Goal: Information Seeking & Learning: Check status

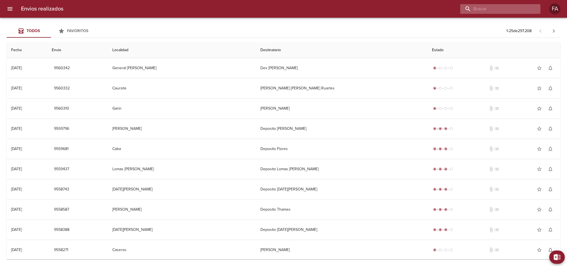
click at [378, 8] on input "buscar" at bounding box center [495, 9] width 71 height 10
paste input "[PERSON_NAME] ML"
type input "[PERSON_NAME] ML"
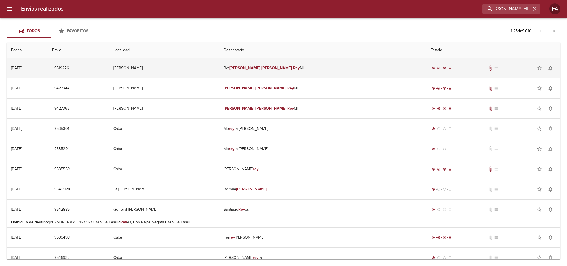
click at [351, 60] on td "[PERSON_NAME] [PERSON_NAME] [PERSON_NAME]" at bounding box center [322, 68] width 207 height 20
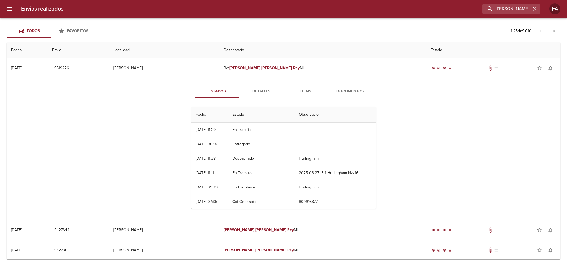
click at [264, 90] on span "Detalles" at bounding box center [262, 91] width 38 height 7
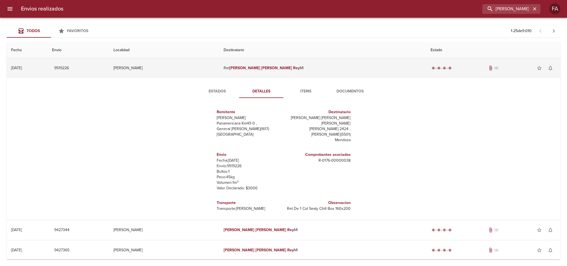
click at [219, 74] on td "[PERSON_NAME]" at bounding box center [164, 68] width 110 height 20
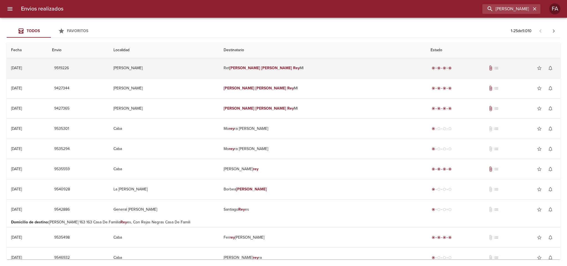
click at [204, 61] on td "[PERSON_NAME]" at bounding box center [164, 68] width 110 height 20
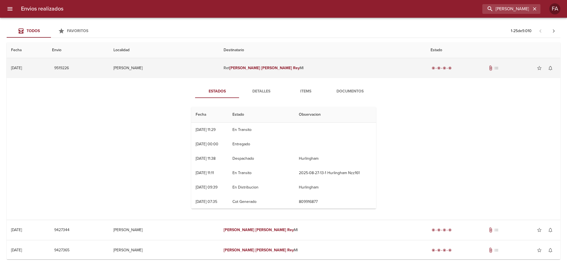
click at [219, 63] on td "[PERSON_NAME]" at bounding box center [164, 68] width 110 height 20
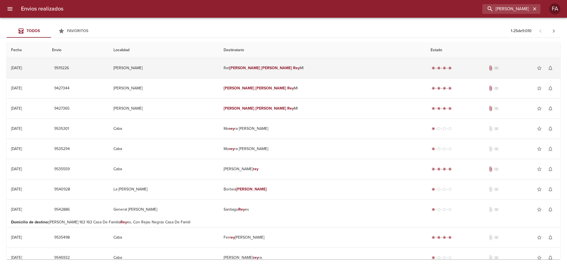
click at [219, 60] on td "[PERSON_NAME]" at bounding box center [164, 68] width 110 height 20
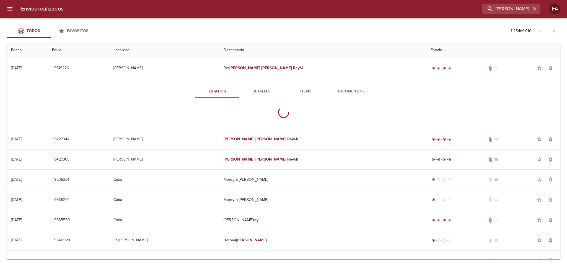
click at [335, 91] on span "Documentos" at bounding box center [350, 91] width 38 height 7
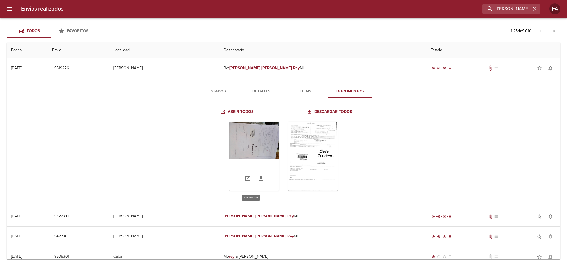
click at [244, 141] on div "Tabla de envíos del cliente" at bounding box center [254, 155] width 50 height 69
click at [288, 127] on div "Tabla de envíos del cliente" at bounding box center [313, 155] width 50 height 69
click at [207, 92] on span "Estados" at bounding box center [217, 91] width 38 height 7
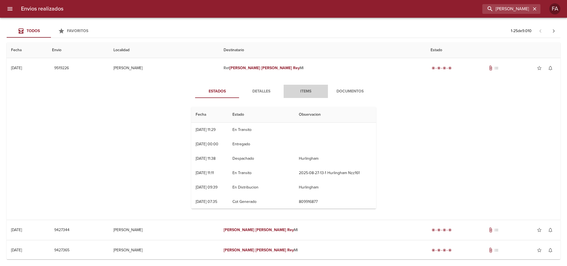
click at [312, 90] on span "Items" at bounding box center [306, 91] width 38 height 7
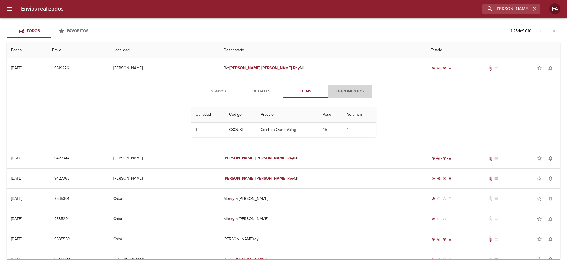
click at [334, 90] on span "Documentos" at bounding box center [350, 91] width 38 height 7
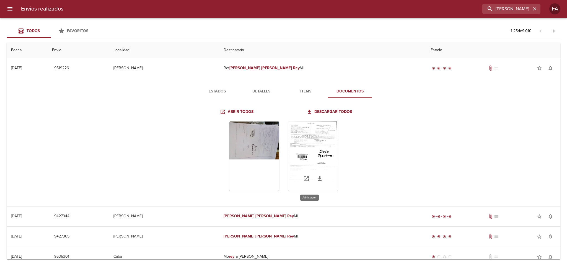
click at [293, 138] on div "Tabla de envíos del cliente" at bounding box center [313, 155] width 50 height 69
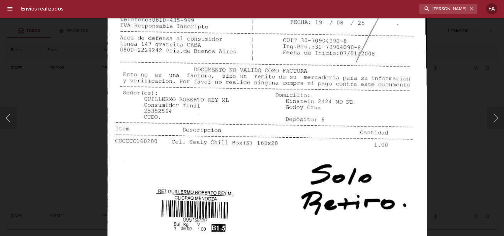
click at [246, 125] on img "Lightbox" at bounding box center [267, 205] width 320 height 459
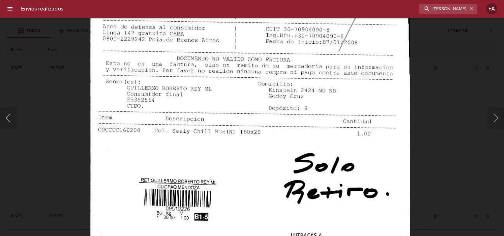
click at [284, 154] on img "Lightbox" at bounding box center [250, 194] width 320 height 459
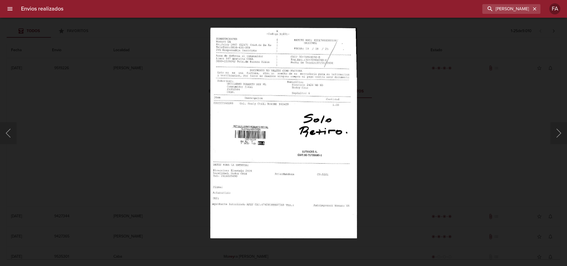
click at [208, 79] on div "Lightbox" at bounding box center [283, 133] width 567 height 266
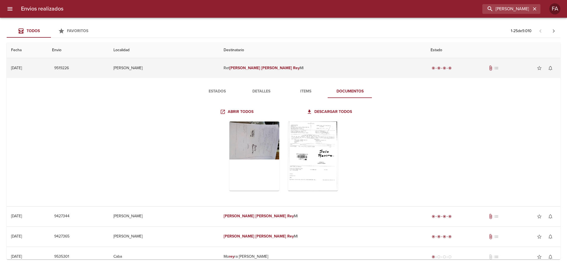
click at [104, 67] on td "9519226" at bounding box center [78, 68] width 61 height 20
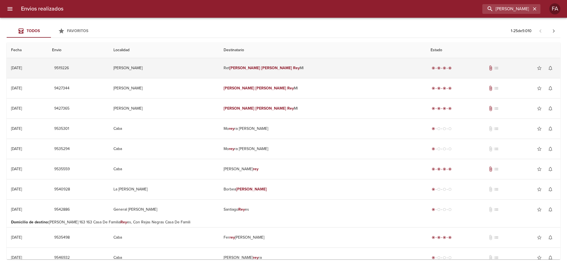
click at [69, 68] on span "9519226" at bounding box center [61, 68] width 15 height 7
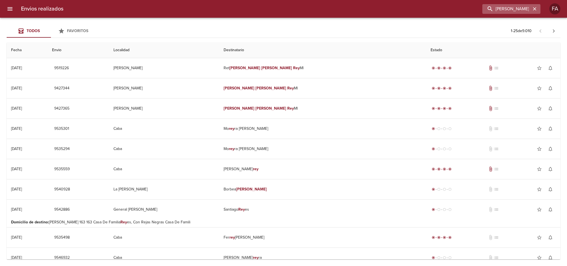
click at [378, 10] on button "button" at bounding box center [534, 8] width 7 height 7
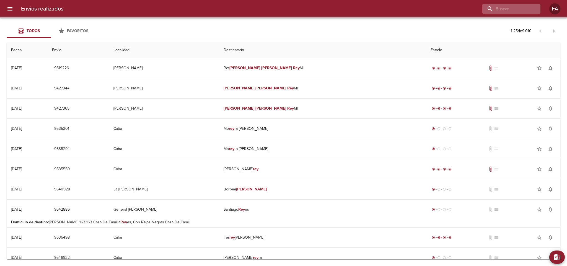
click at [378, 10] on div at bounding box center [511, 9] width 58 height 10
click at [378, 11] on input "buscar" at bounding box center [495, 9] width 71 height 10
paste input "[PERSON_NAME]"
type input "[PERSON_NAME]"
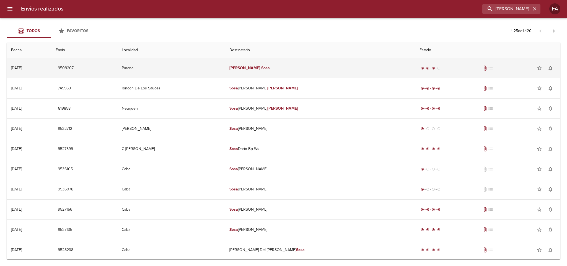
click at [327, 65] on td "[PERSON_NAME]" at bounding box center [320, 68] width 190 height 20
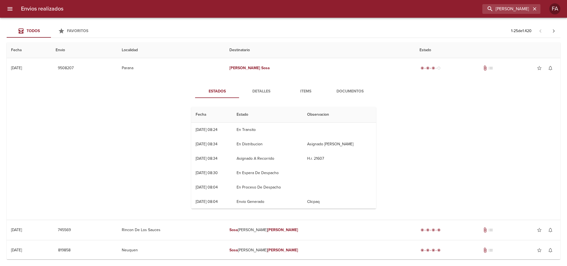
click at [255, 87] on button "Detalles" at bounding box center [261, 91] width 44 height 13
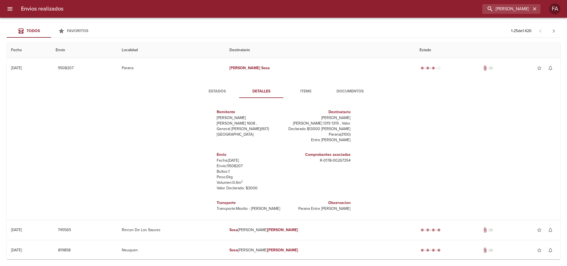
click at [227, 168] on p "Envío: 9508207" at bounding box center [249, 166] width 65 height 6
copy p "9508207"
click at [213, 93] on span "Estados" at bounding box center [217, 91] width 38 height 7
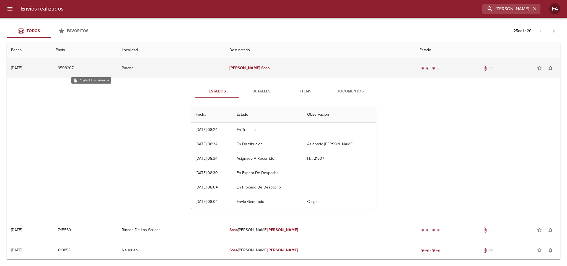
click at [74, 66] on span "9508207" at bounding box center [66, 68] width 16 height 7
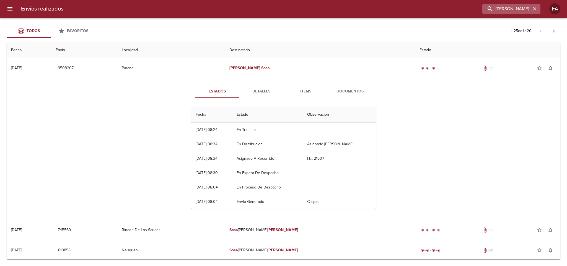
click at [378, 9] on button "button" at bounding box center [534, 8] width 7 height 7
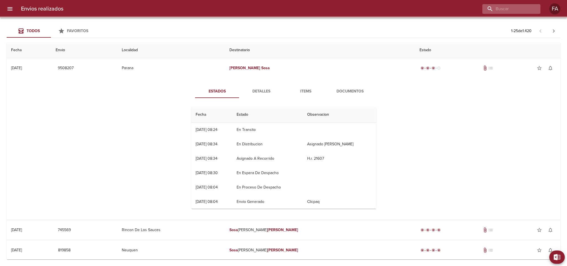
drag, startPoint x: 536, startPoint y: 9, endPoint x: 532, endPoint y: 9, distance: 4.0
click at [378, 9] on div at bounding box center [511, 9] width 58 height 10
paste input "[PERSON_NAME] [PERSON_NAME] ML"
type input "[PERSON_NAME] [PERSON_NAME] ML"
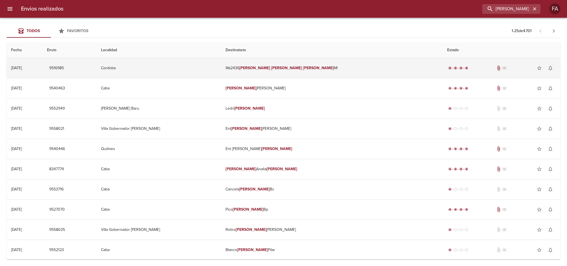
click at [221, 66] on td "Cordoba" at bounding box center [159, 68] width 125 height 20
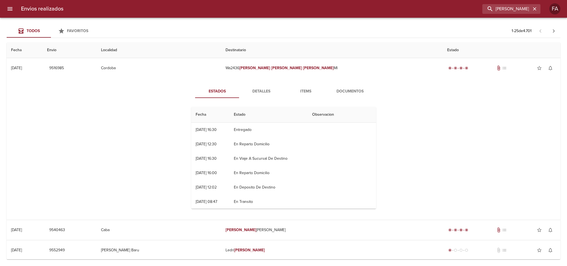
click at [366, 89] on button "Documentos" at bounding box center [350, 91] width 44 height 13
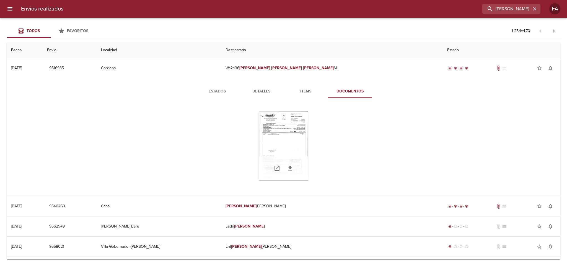
click at [285, 126] on div "Tabla de envíos del cliente" at bounding box center [284, 145] width 50 height 69
click at [249, 88] on span "Detalles" at bounding box center [262, 91] width 38 height 7
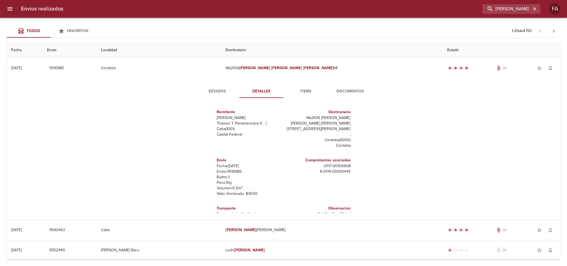
click at [232, 168] on p "Envío: 9516985" at bounding box center [249, 172] width 65 height 6
copy p "9516985"
click at [42, 107] on div "Estados Detalles Items Documentos Remitente Wamaro [PERSON_NAME] Y Panamericana…" at bounding box center [283, 149] width 545 height 142
click at [136, 168] on div "Estados Detalles Items Documentos Remitente Wamaro [PERSON_NAME] Y Panamericana…" at bounding box center [283, 149] width 545 height 142
